Goal: Check status: Check status

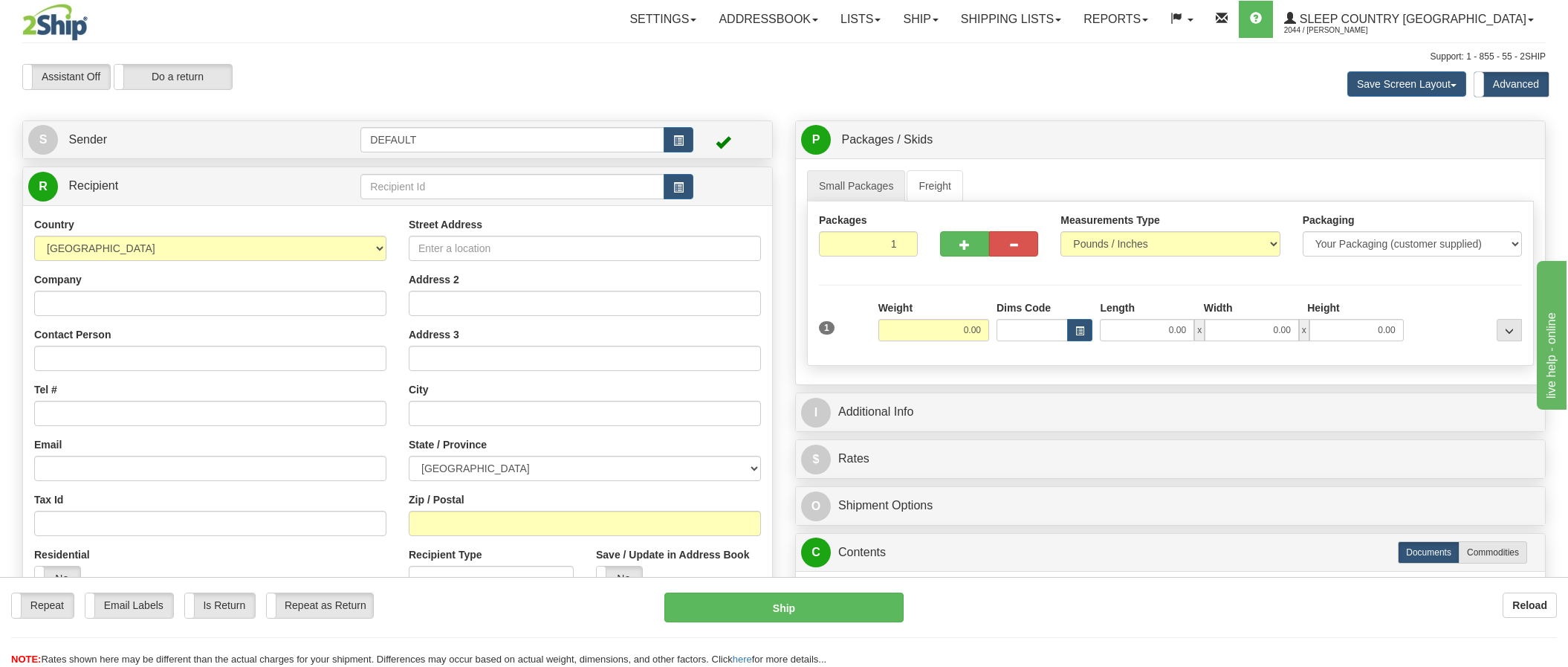
click at [333, 57] on div "Support: 1 - 855 - 55 - 2SHIP" at bounding box center [784, 57] width 1523 height 12
click at [1064, 17] on link "Shipping lists" at bounding box center [1010, 19] width 122 height 37
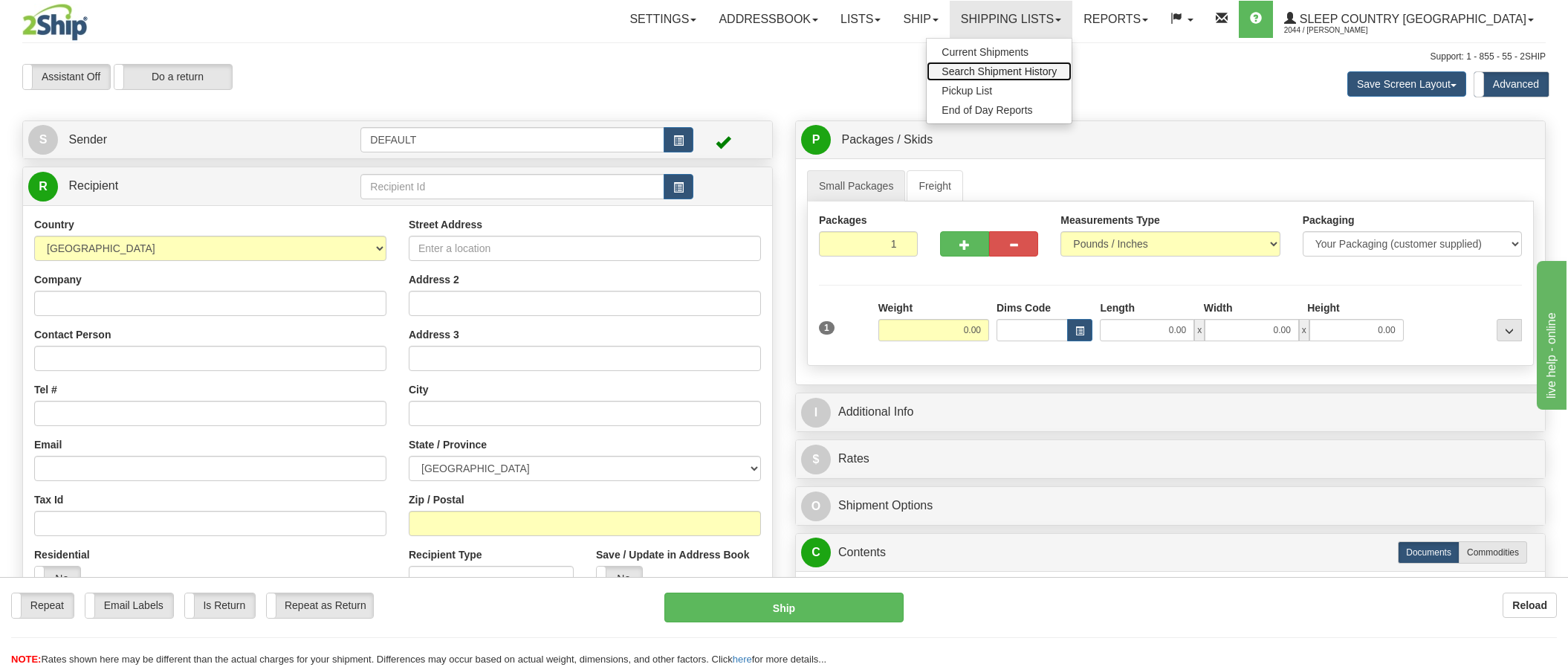
click at [1057, 74] on span "Search Shipment History" at bounding box center [998, 72] width 116 height 12
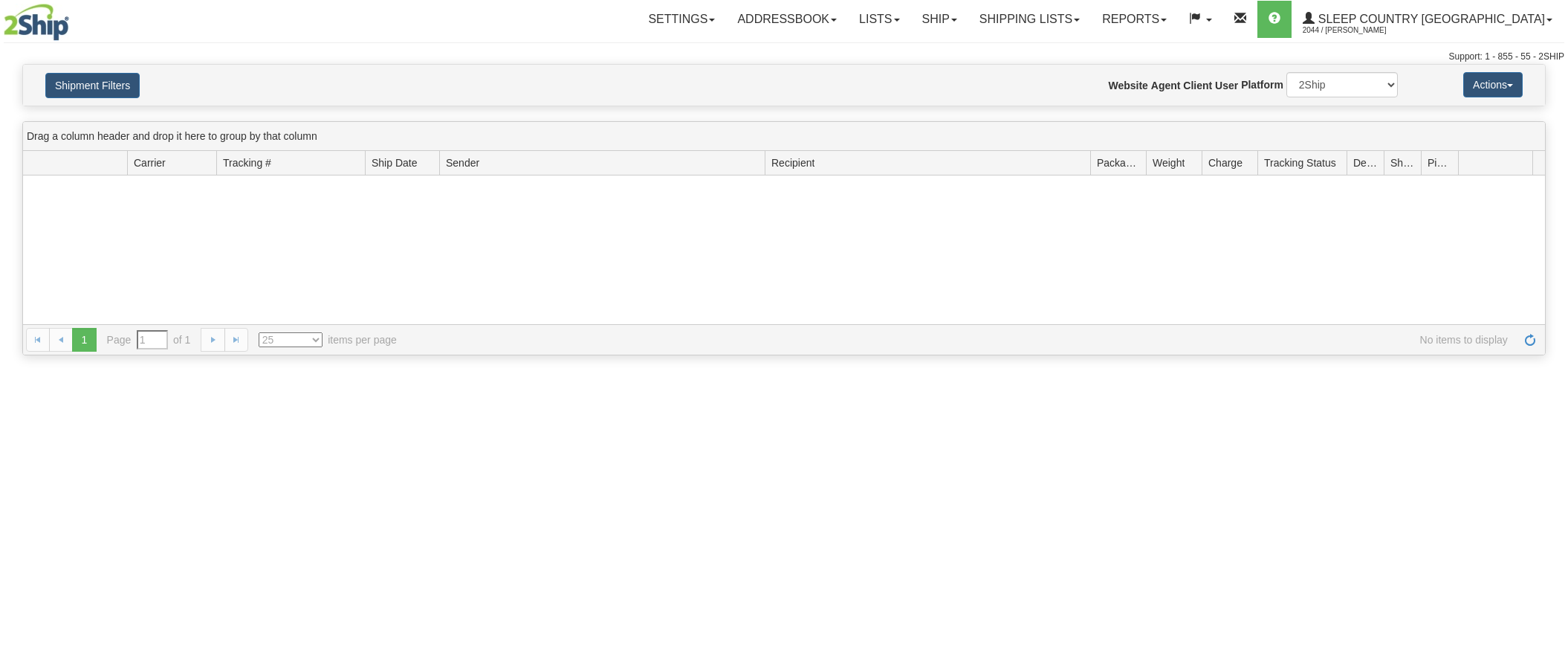
type input "From 10/13/2025 To 10/14/2025"
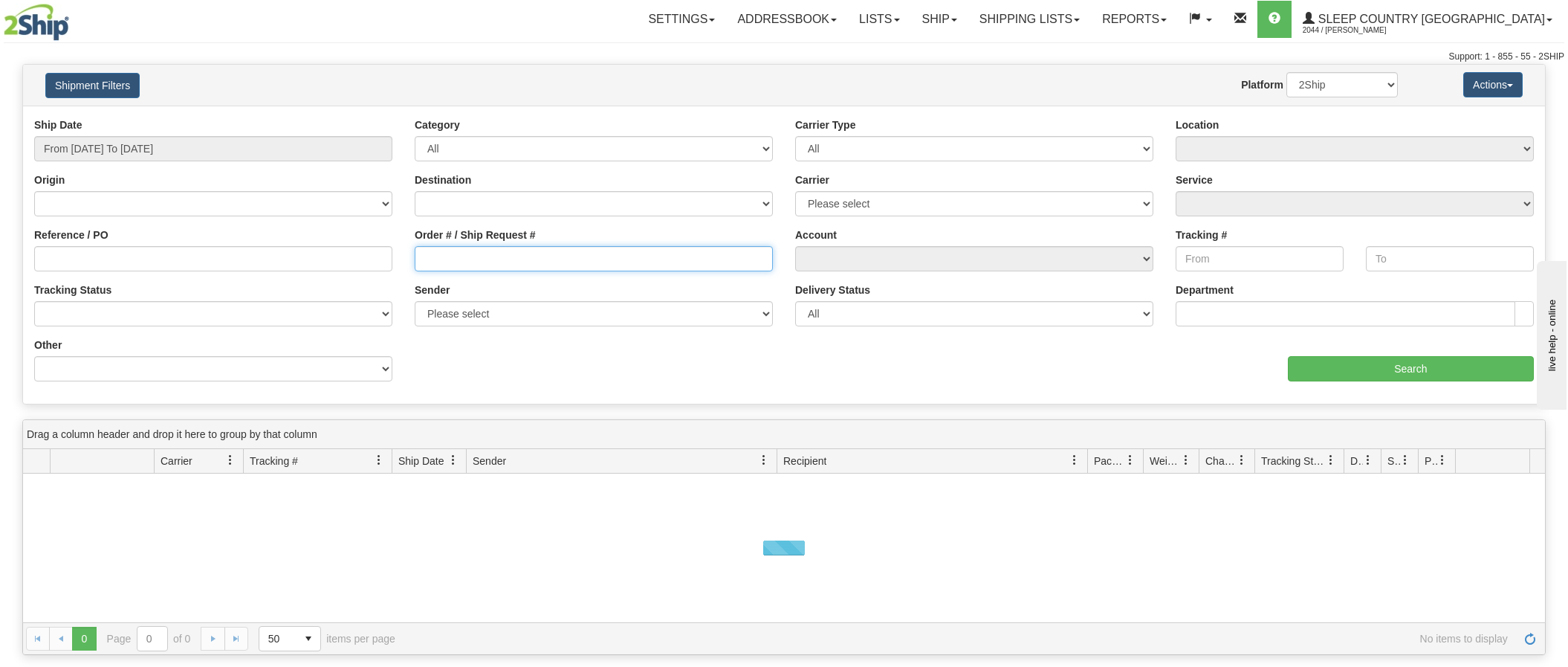
click at [486, 257] on input "Order # / Ship Request #" at bounding box center [594, 259] width 358 height 25
paste input "9000H970009"
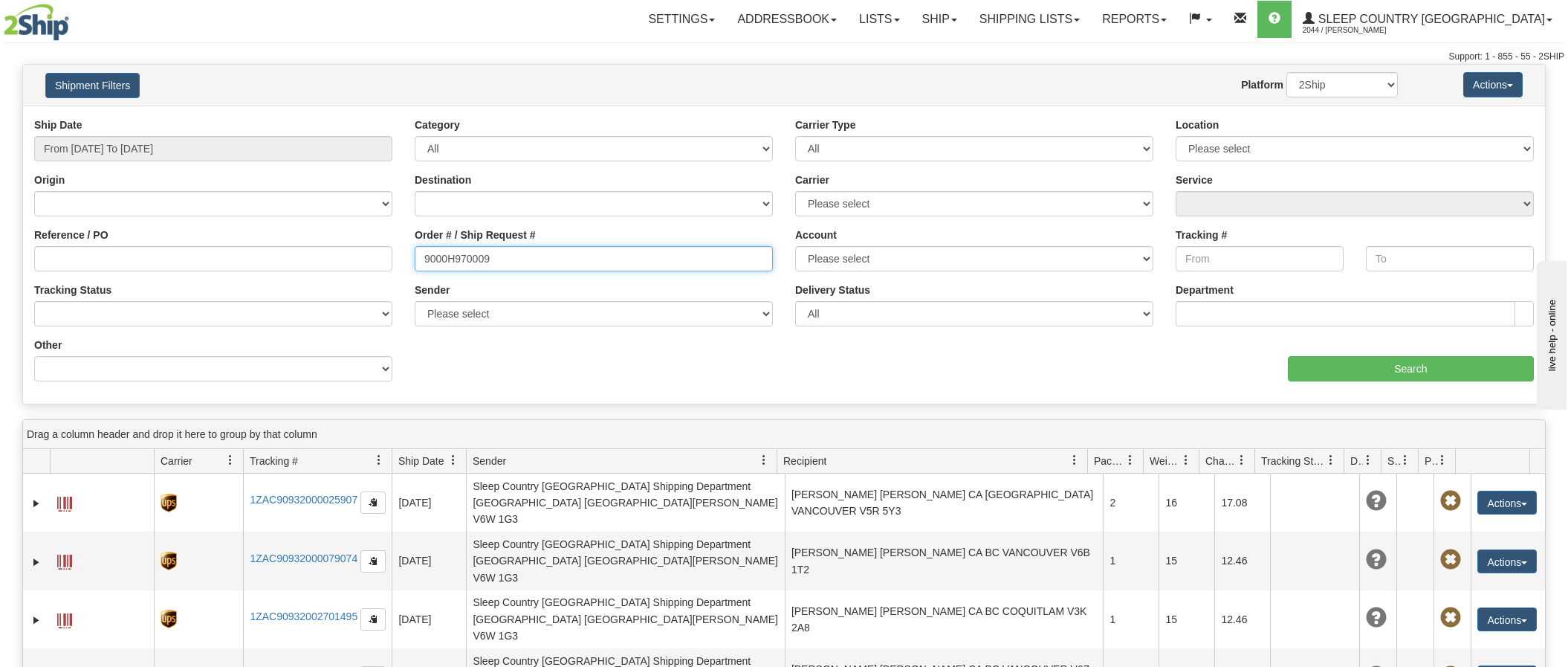
type input "9000H970009"
type input "[DATE]"
click at [111, 143] on input "From 10/13/2025 To 10/14/2025" at bounding box center [213, 149] width 358 height 25
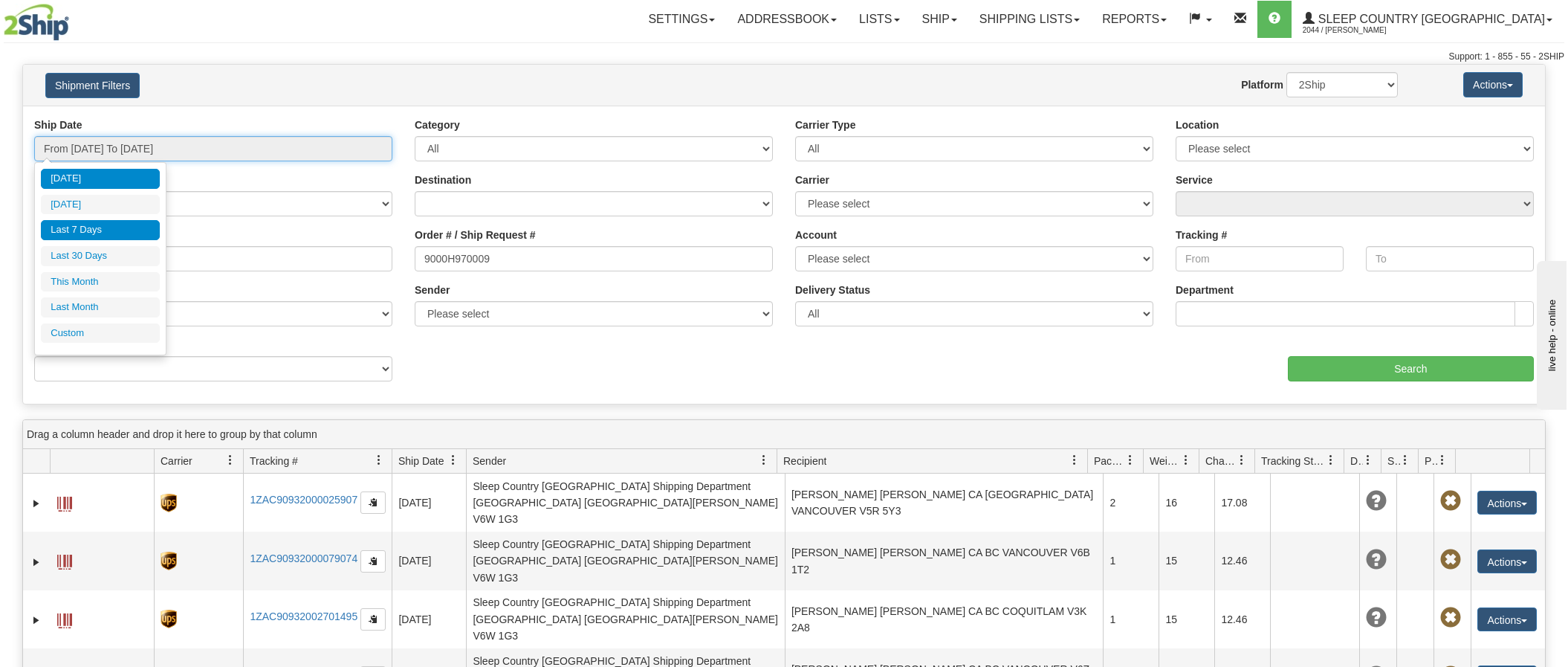
type input "10/13/2025"
type input "10/08/2025"
type input "[DATE]"
type input "10/01/2025"
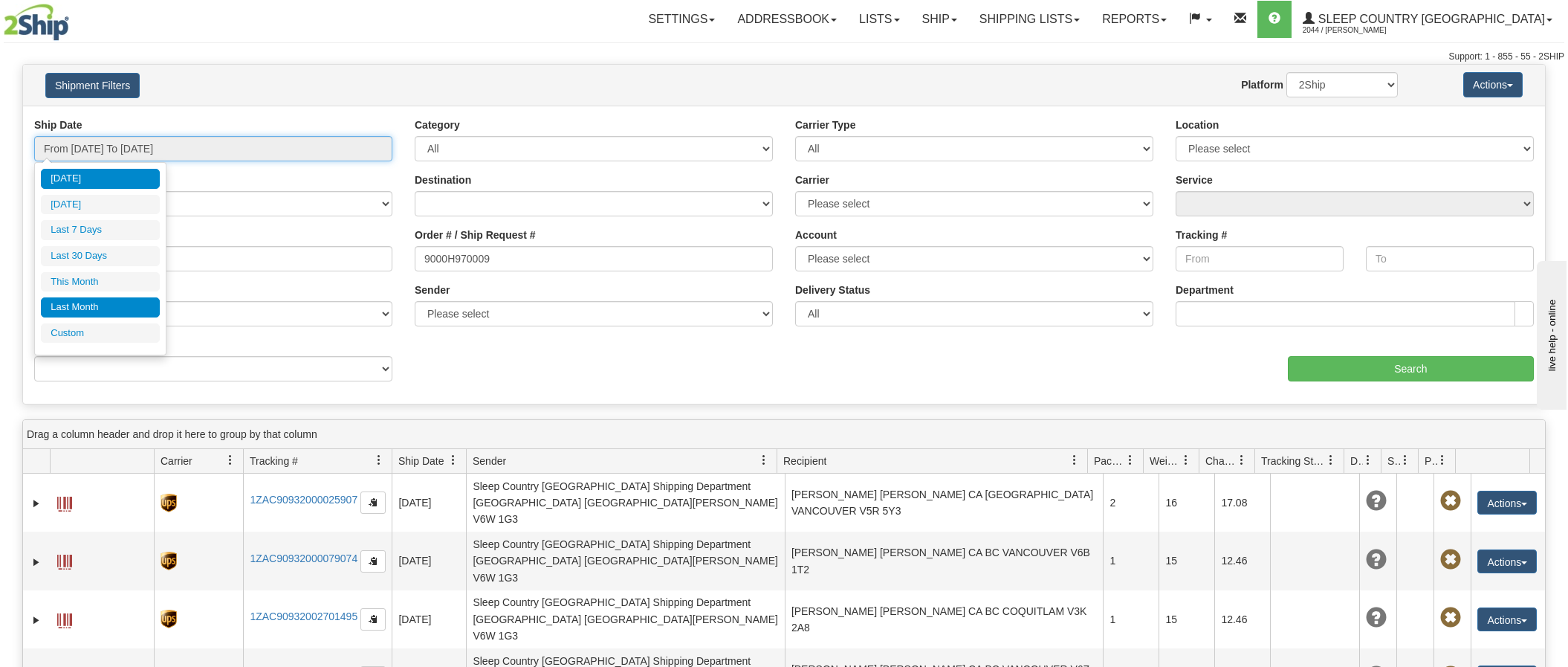
type input "10/31/2025"
type input "09/01/2025"
type input "09/30/2025"
type input "[DATE]"
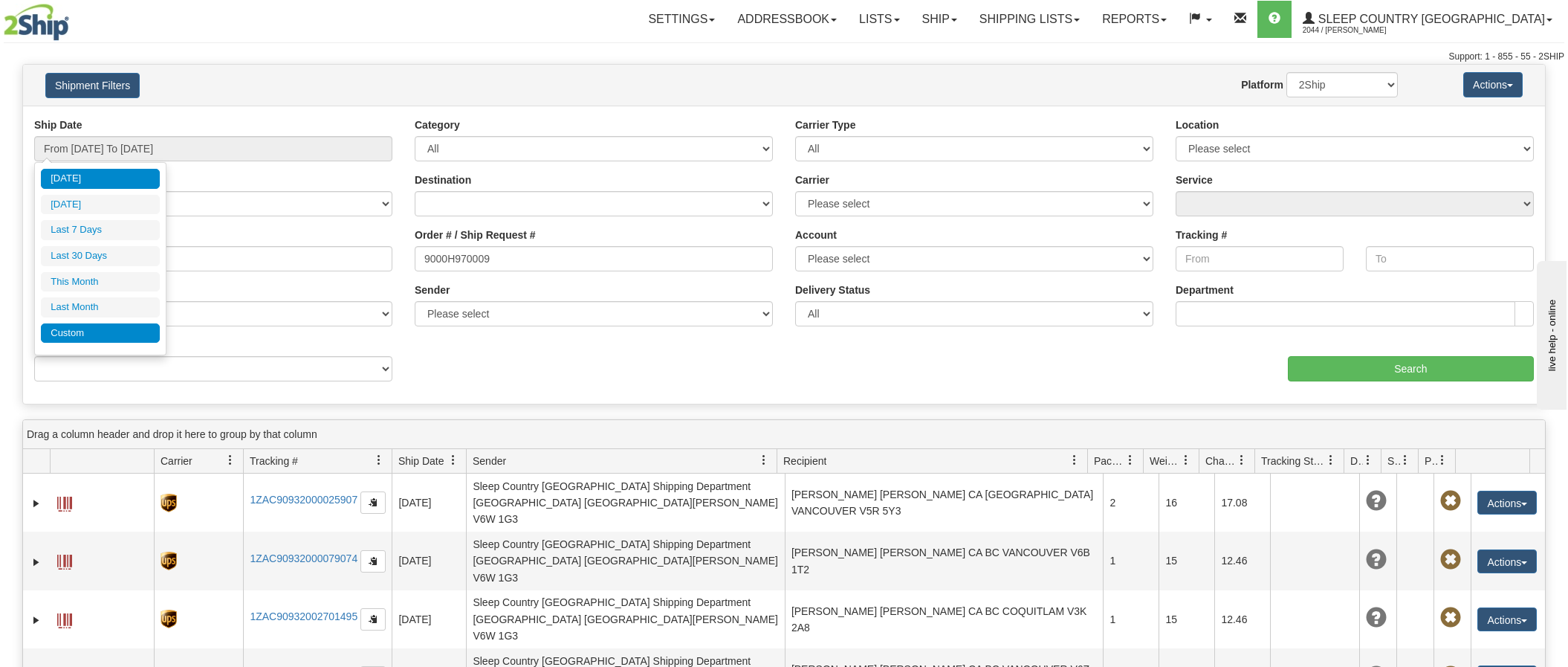
click at [98, 332] on li "Custom" at bounding box center [100, 334] width 119 height 20
type input "09/01/2025"
type input "09/30/2025"
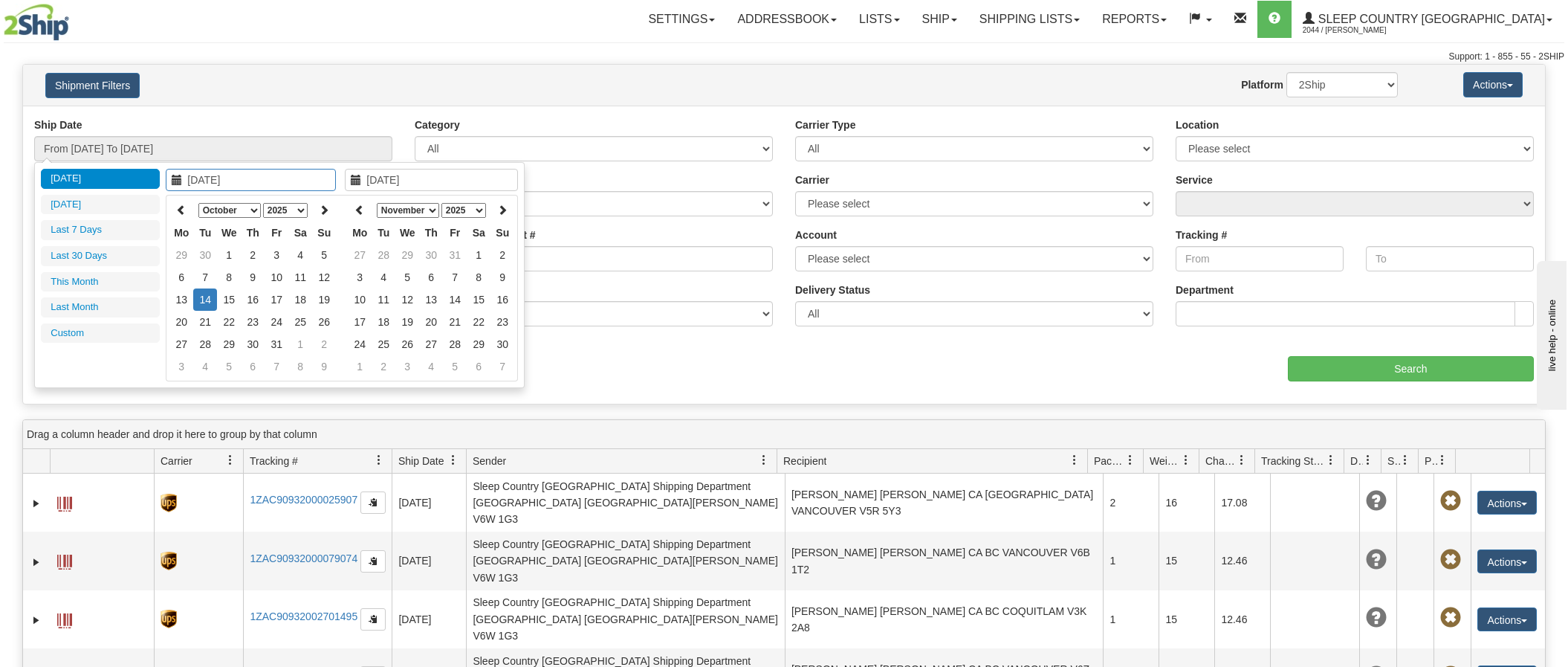
type input "10/07/2025"
type input "[DATE]"
click at [250, 209] on select "January February March April May June July August September October November De…" at bounding box center [229, 210] width 62 height 15
type input "08/01/2025"
click at [275, 251] on td "1" at bounding box center [276, 254] width 24 height 22
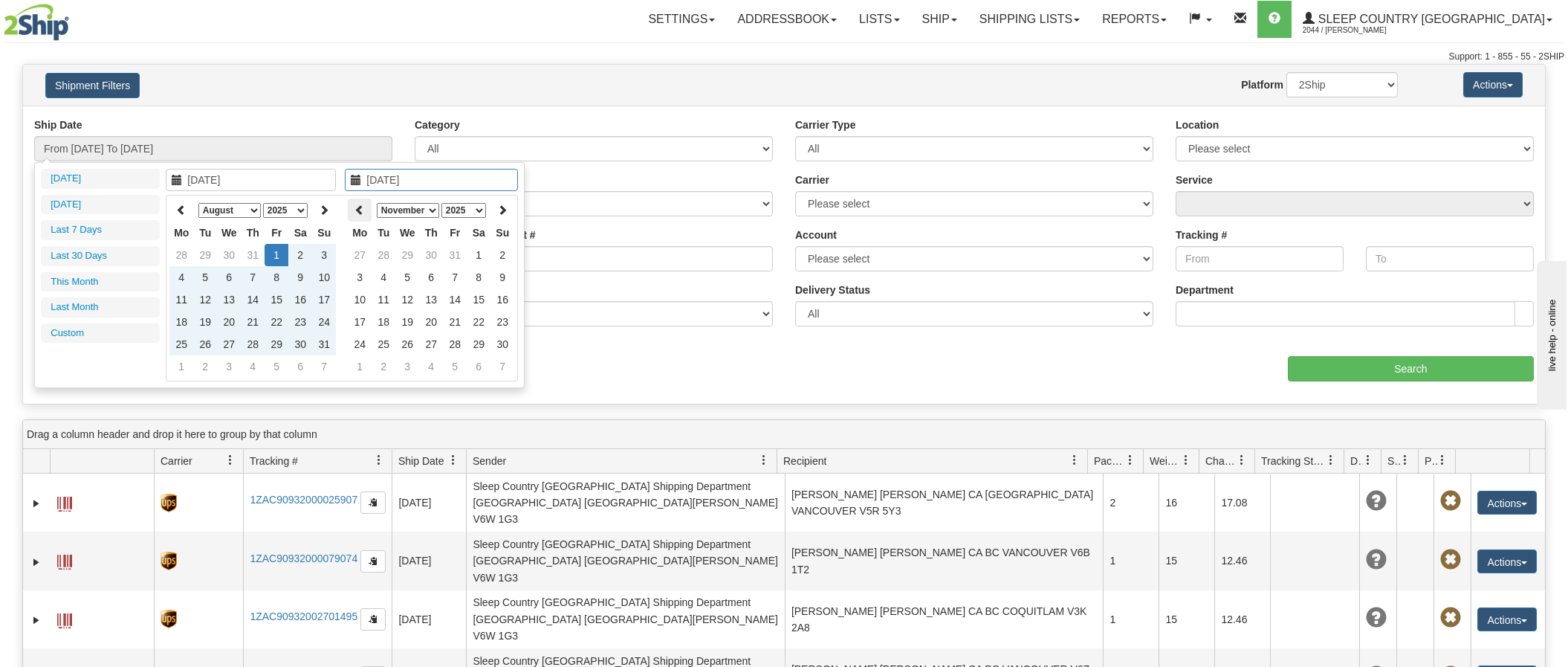
click at [360, 214] on icon at bounding box center [359, 210] width 11 height 11
type input "[DATE]"
click at [384, 299] on td "14" at bounding box center [383, 299] width 24 height 22
type input "From 08/01/2025 To 10/14/2025"
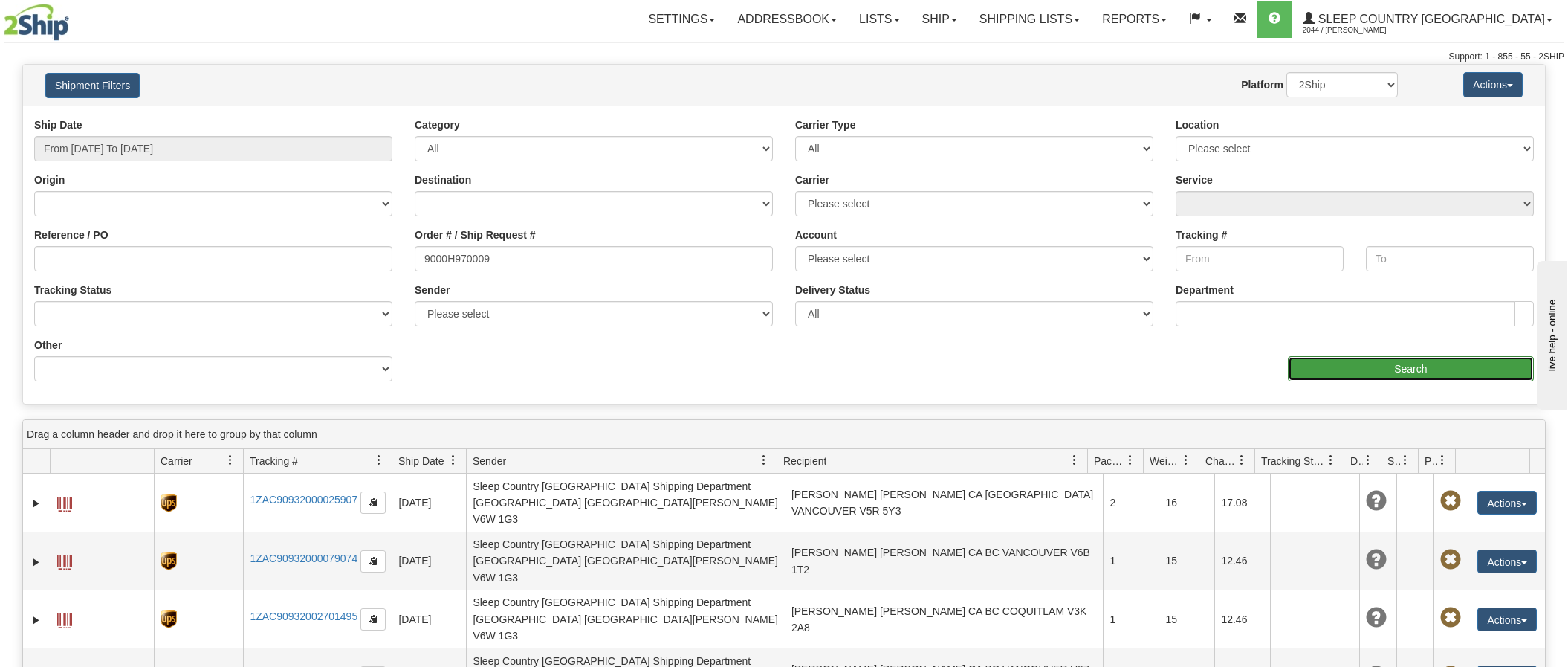
click at [1440, 366] on input "Search" at bounding box center [1411, 368] width 246 height 25
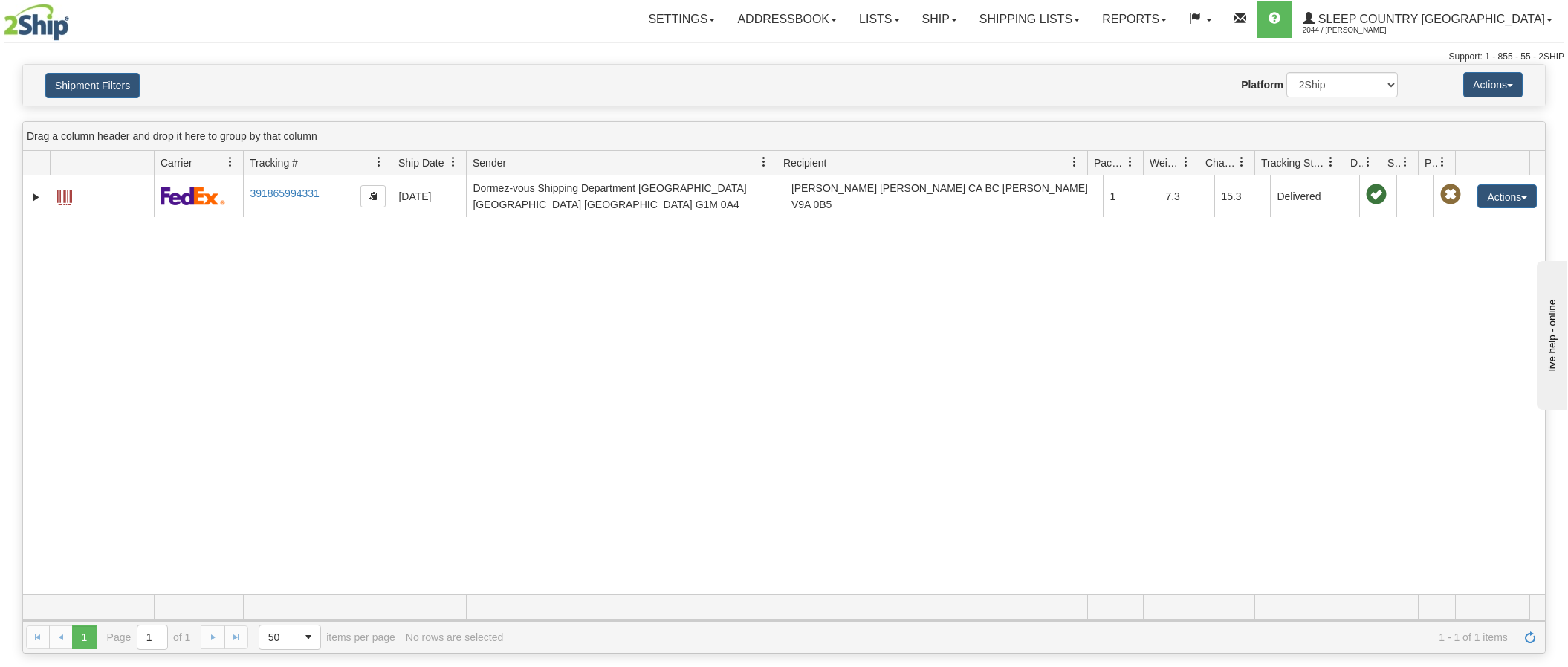
click at [395, 248] on div "31418368 2044 391865994331 08/07/2025 08/07/2025 09:58:35 AM Dormez-vous Shippi…" at bounding box center [784, 384] width 1521 height 418
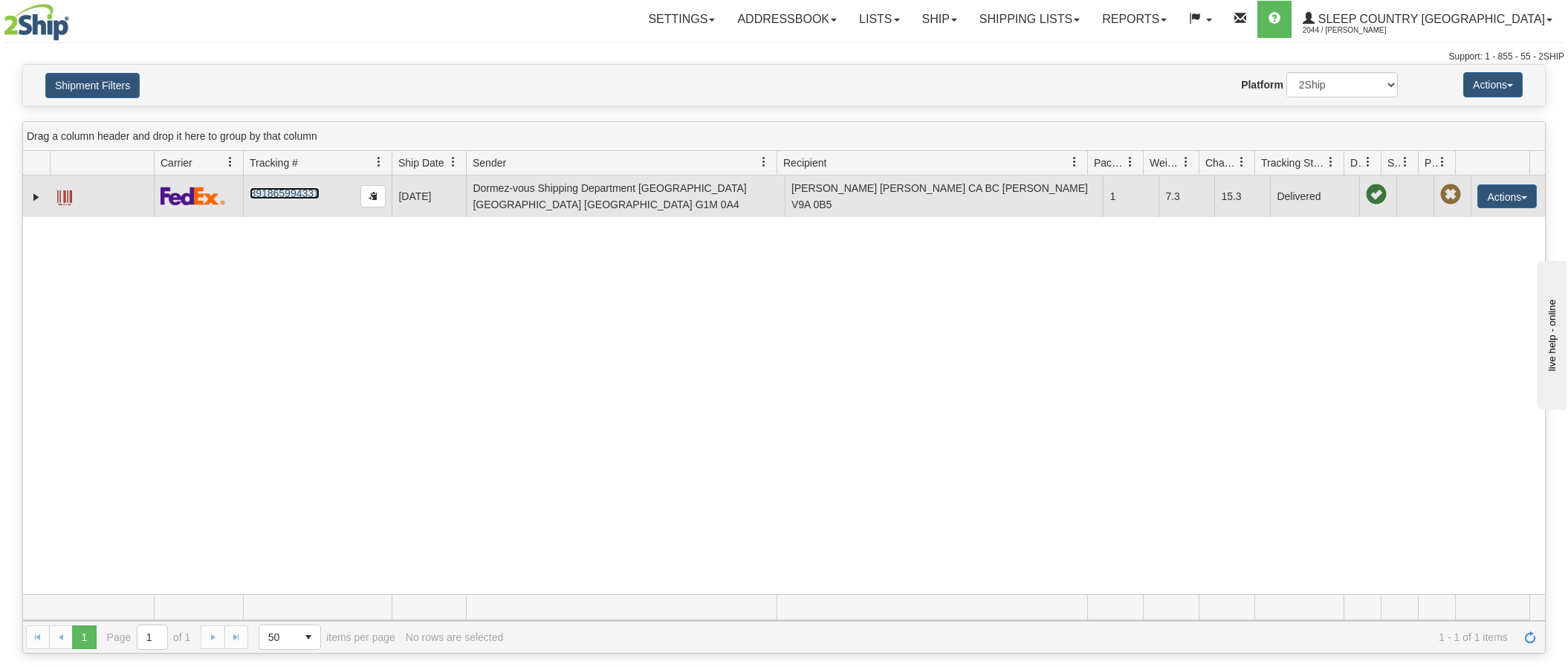
click at [296, 190] on link "391865994331" at bounding box center [284, 193] width 69 height 12
